Goal: Obtain resource: Download file/media

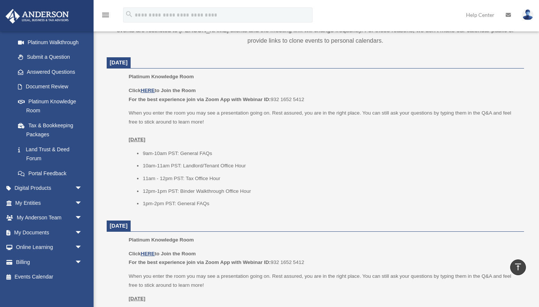
scroll to position [87, 0]
click at [33, 229] on link "My Documents arrow_drop_down" at bounding box center [49, 232] width 88 height 15
click at [78, 229] on span "arrow_drop_down" at bounding box center [82, 232] width 15 height 15
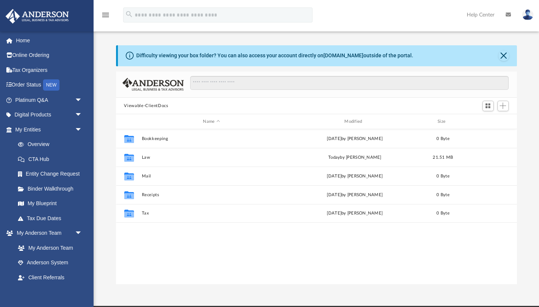
scroll to position [170, 401]
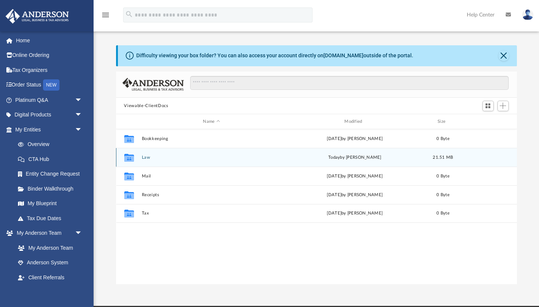
click at [144, 157] on button "Law" at bounding box center [212, 157] width 140 height 5
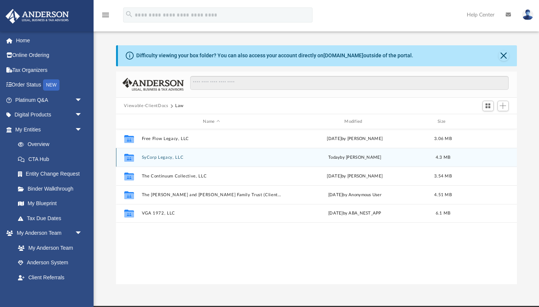
click at [170, 157] on button "SyCorp Legacy, LLC" at bounding box center [212, 157] width 140 height 5
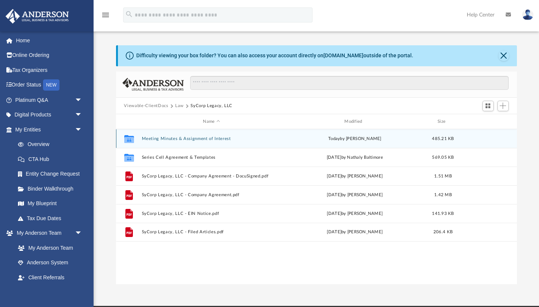
click at [170, 140] on button "Meeting Minutes & Assignment of Interest" at bounding box center [212, 138] width 140 height 5
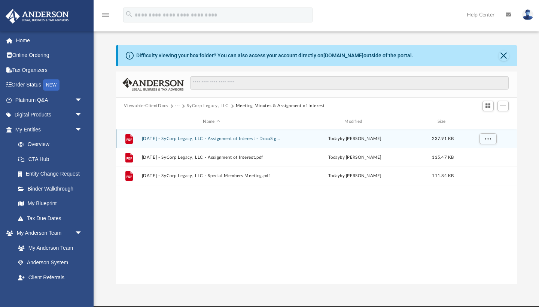
click at [170, 140] on button "[DATE] - SyCorp Legacy, LLC - Assignment of Interest - DocuSigned.pdf" at bounding box center [212, 138] width 140 height 5
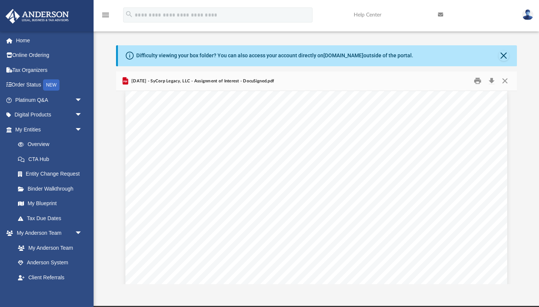
scroll to position [6, 0]
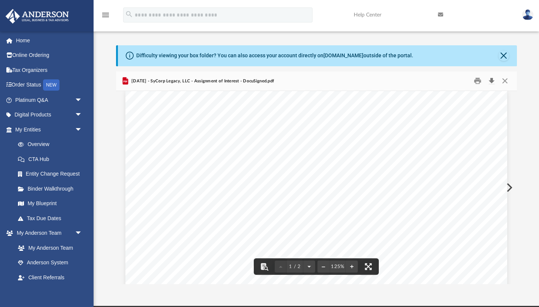
click at [491, 79] on button "Download" at bounding box center [491, 81] width 13 height 12
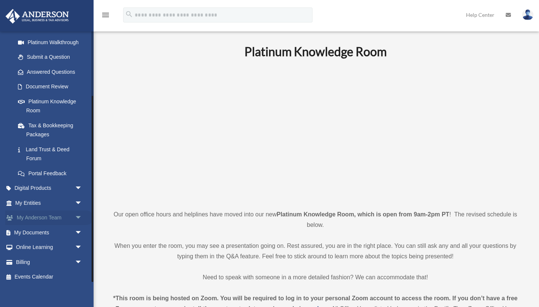
scroll to position [87, 0]
click at [27, 231] on link "My Documents arrow_drop_down" at bounding box center [49, 232] width 88 height 15
click at [78, 227] on span "arrow_drop_down" at bounding box center [82, 232] width 15 height 15
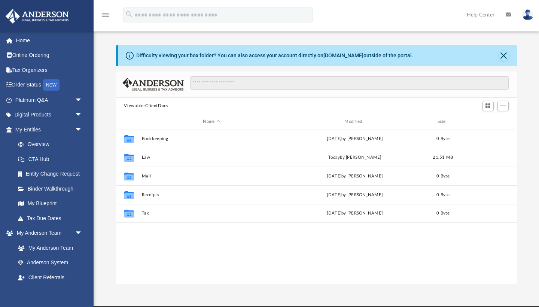
scroll to position [170, 401]
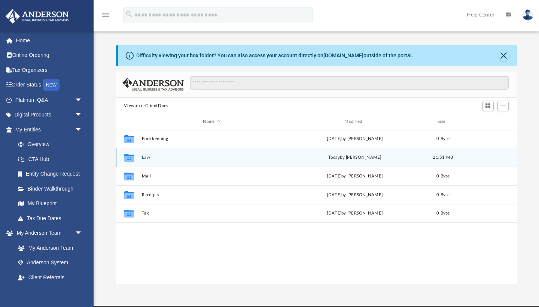
click at [146, 158] on button "Law" at bounding box center [212, 157] width 140 height 5
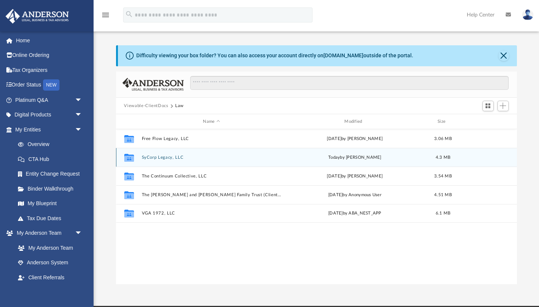
click at [146, 158] on button "SyCorp Legacy, LLC" at bounding box center [212, 157] width 140 height 5
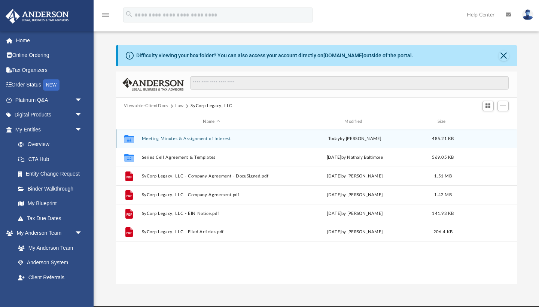
click at [158, 139] on button "Meeting Minutes & Assignment of Interest" at bounding box center [212, 138] width 140 height 5
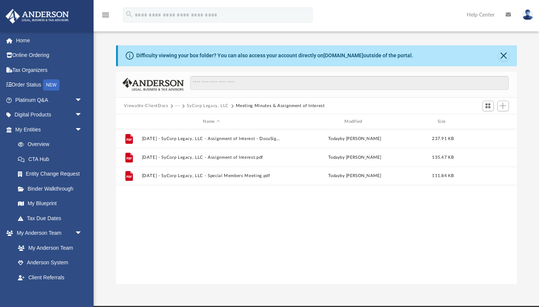
click at [104, 12] on icon "menu" at bounding box center [105, 14] width 9 height 9
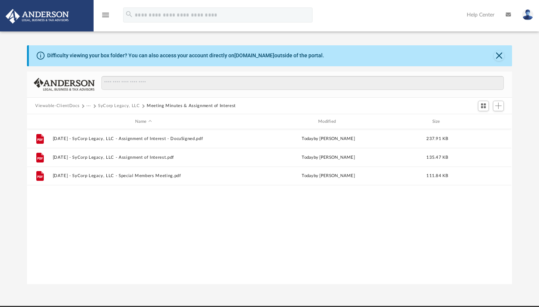
scroll to position [0, 0]
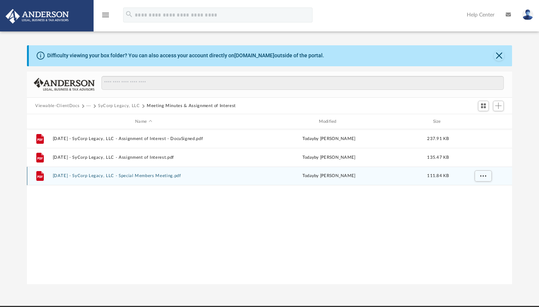
click at [63, 178] on button "[DATE] - SyCorp Legacy, LLC - Special Members Meeting.pdf" at bounding box center [144, 176] width 182 height 5
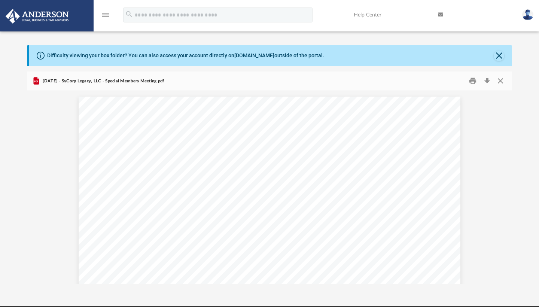
scroll to position [0, 0]
click at [501, 81] on button "Close" at bounding box center [500, 81] width 13 height 12
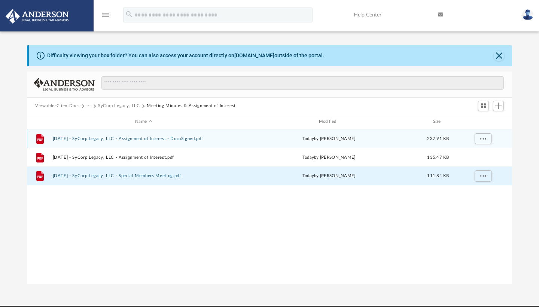
click at [79, 136] on button "[DATE] - SyCorp Legacy, LLC - Assignment of Interest - DocuSigned.pdf" at bounding box center [144, 138] width 182 height 5
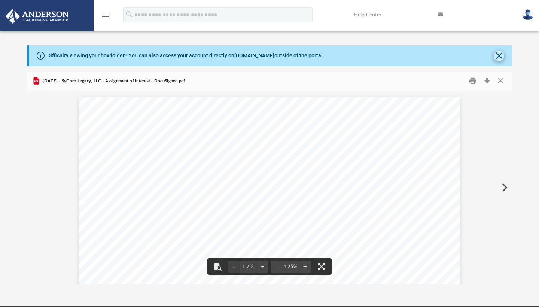
click at [499, 54] on button "Close" at bounding box center [499, 56] width 10 height 10
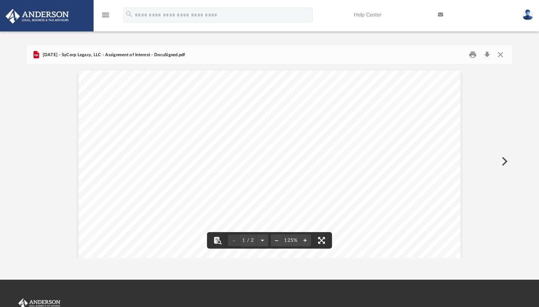
click at [503, 157] on button "Preview" at bounding box center [504, 161] width 16 height 21
click at [33, 163] on button "Preview" at bounding box center [35, 161] width 16 height 21
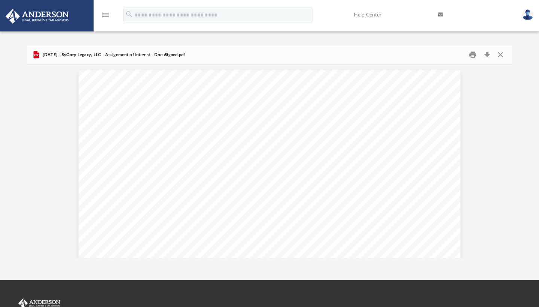
scroll to position [0, 0]
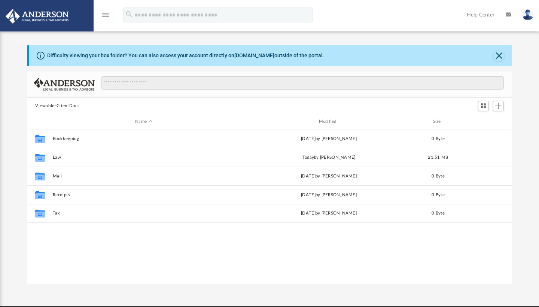
scroll to position [0, 0]
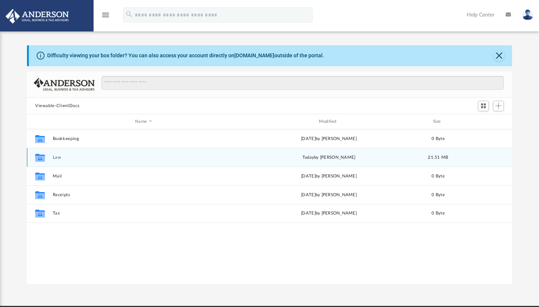
click at [55, 157] on button "Law" at bounding box center [144, 157] width 182 height 5
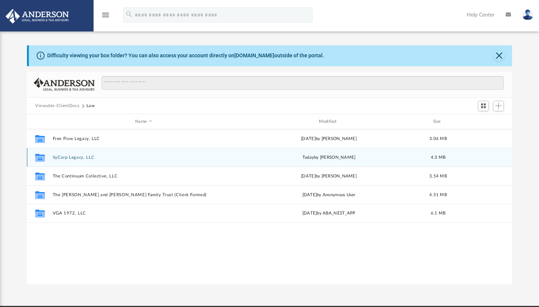
click at [59, 158] on button "SyCorp Legacy, LLC" at bounding box center [144, 157] width 182 height 5
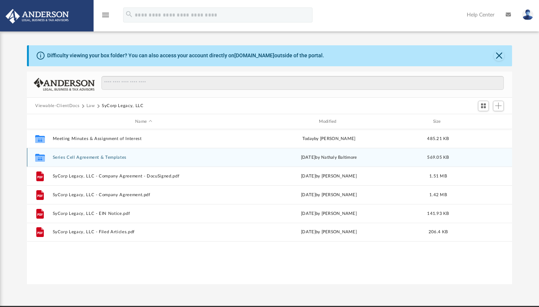
click at [93, 155] on button "Series Cell Agreement & Templates" at bounding box center [144, 157] width 182 height 5
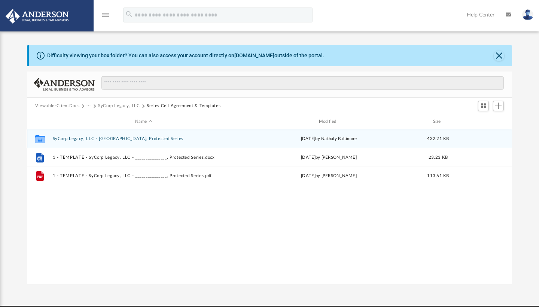
click at [95, 139] on button "SyCorp Legacy, LLC - [GEOGRAPHIC_DATA], Protected Series" at bounding box center [144, 138] width 182 height 5
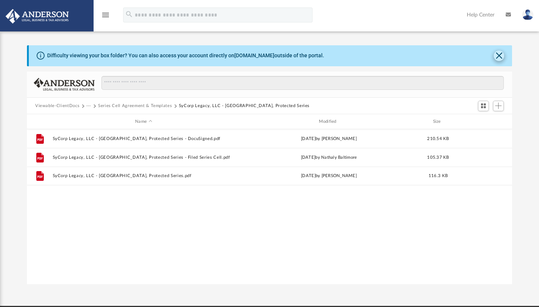
click at [497, 54] on button "Close" at bounding box center [499, 56] width 10 height 10
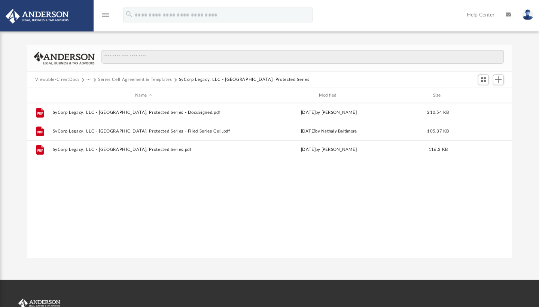
scroll to position [0, 0]
click at [67, 80] on button "Viewable-ClientDocs" at bounding box center [57, 79] width 44 height 7
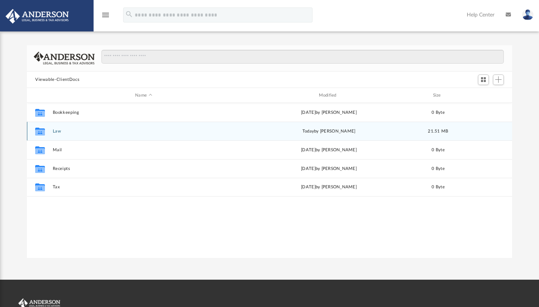
click at [57, 132] on button "Law" at bounding box center [144, 131] width 182 height 5
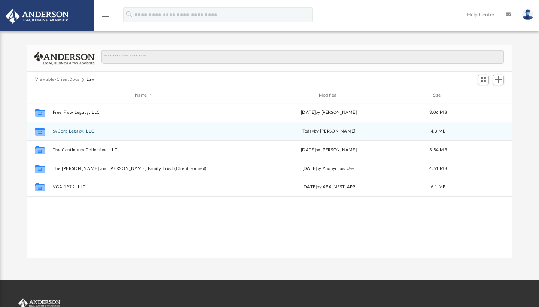
click at [68, 130] on button "SyCorp Legacy, LLC" at bounding box center [144, 131] width 182 height 5
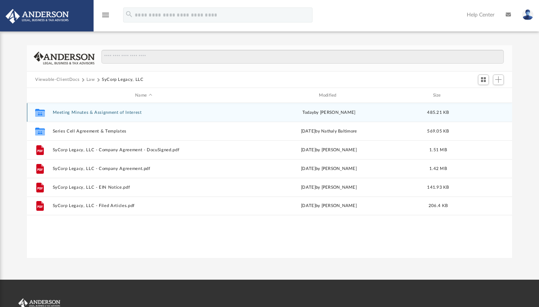
click at [40, 111] on icon "grid" at bounding box center [40, 114] width 10 height 6
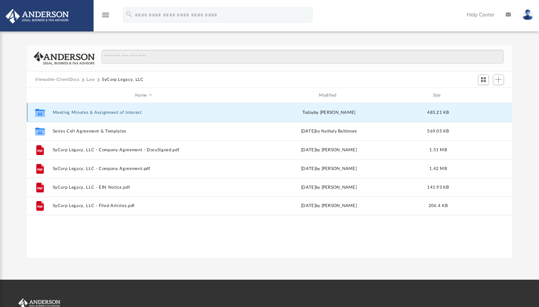
click at [63, 113] on button "Meeting Minutes & Assignment of Interest" at bounding box center [144, 112] width 182 height 5
